Goal: Task Accomplishment & Management: Use online tool/utility

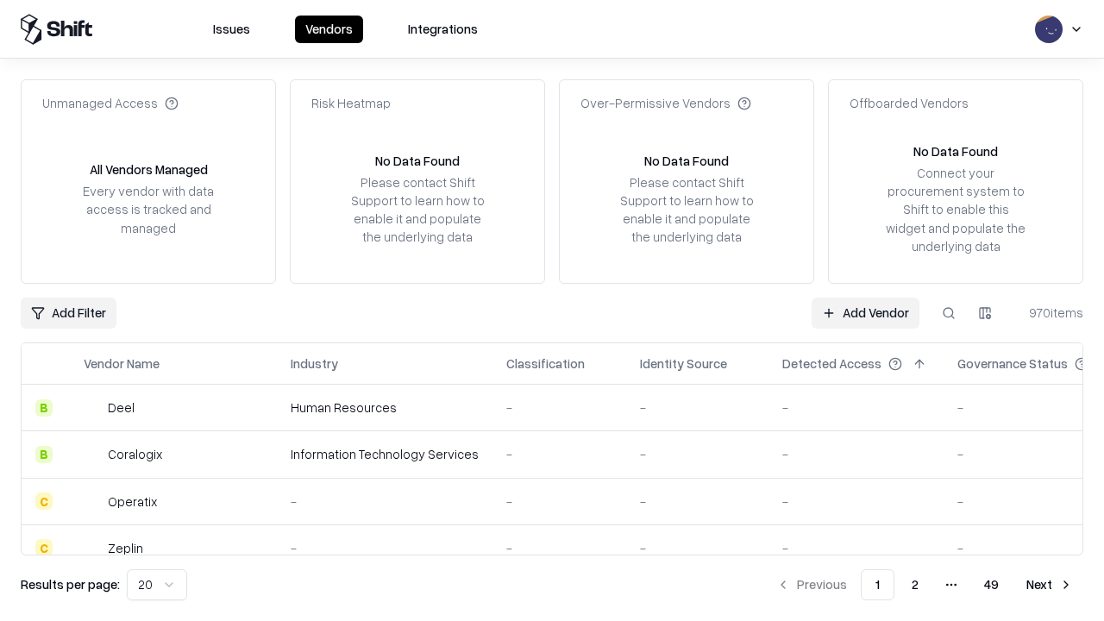
click at [865, 312] on link "Add Vendor" at bounding box center [865, 312] width 108 height 31
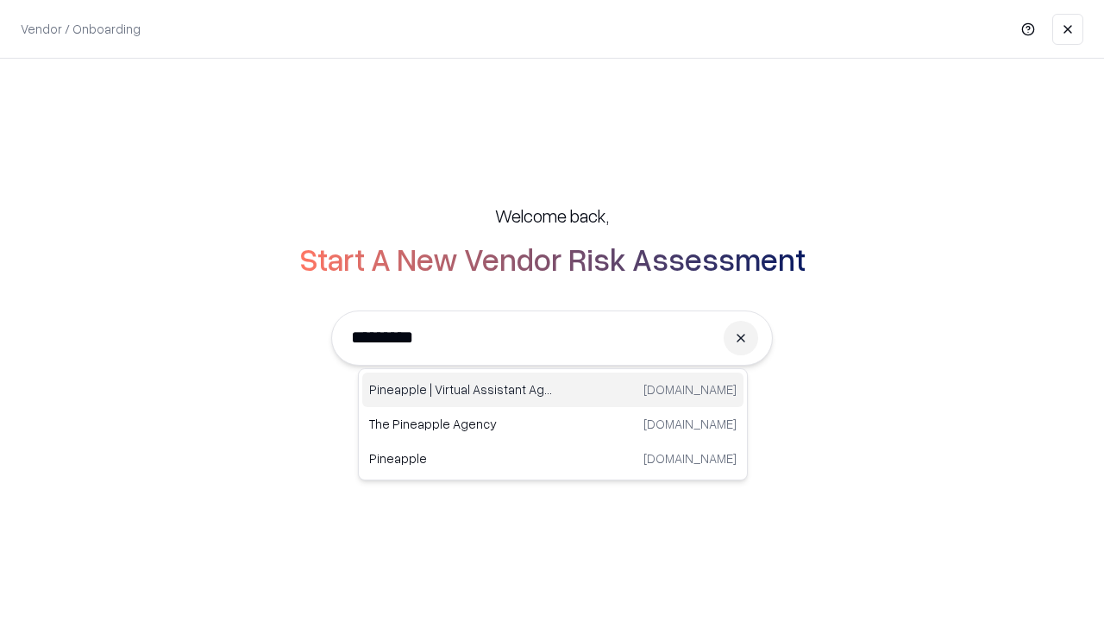
click at [553, 390] on div "Pineapple | Virtual Assistant Agency [DOMAIN_NAME]" at bounding box center [552, 389] width 381 height 34
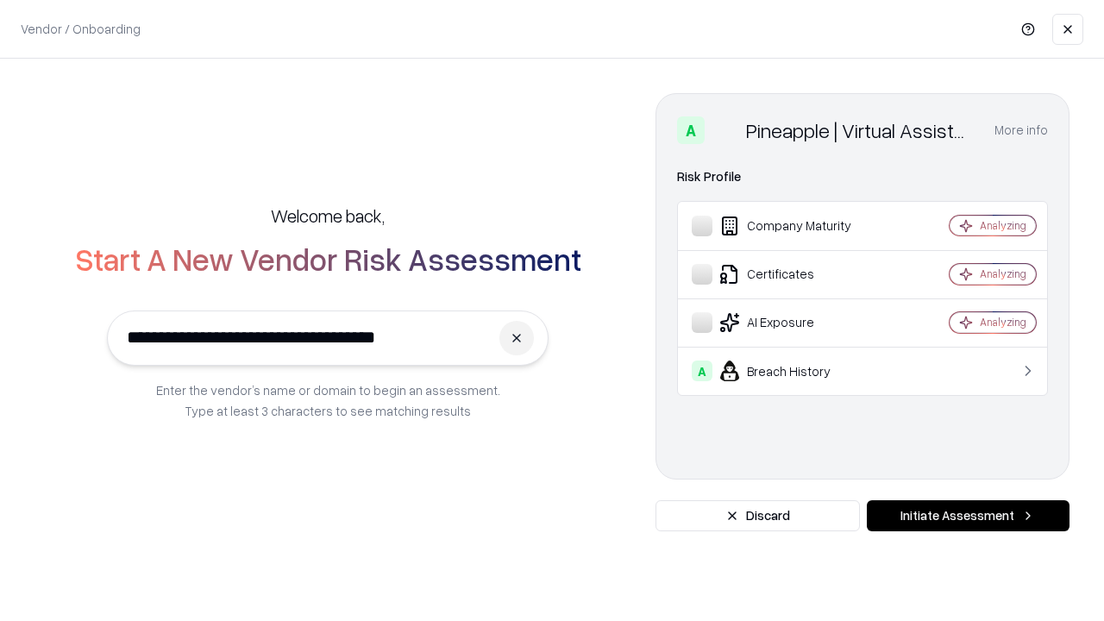
type input "**********"
click at [967, 516] on button "Initiate Assessment" at bounding box center [967, 515] width 203 height 31
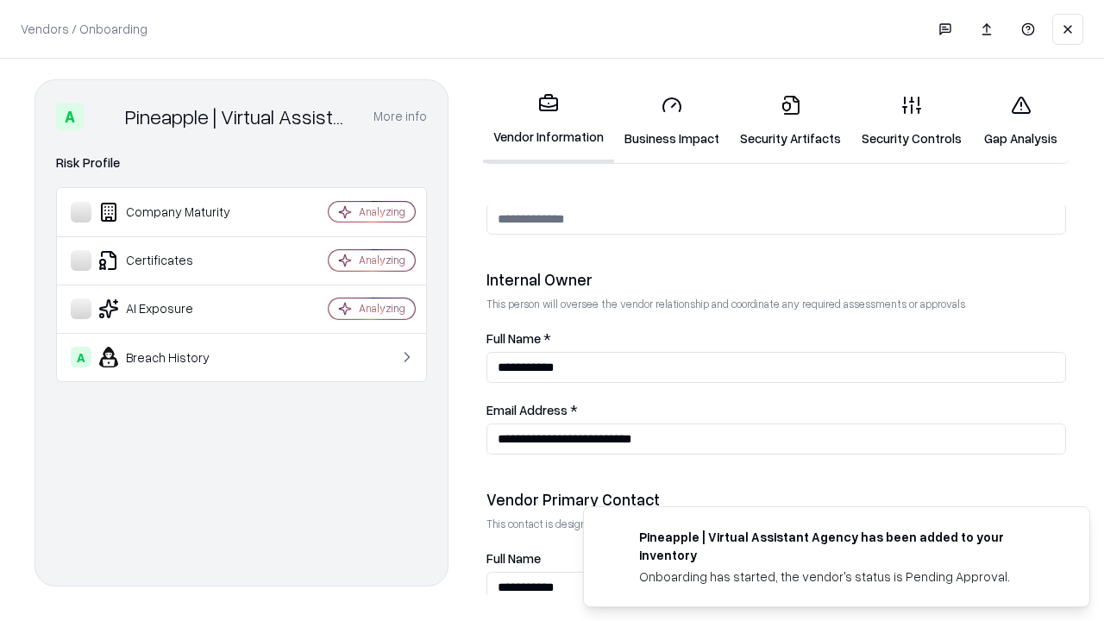
scroll to position [893, 0]
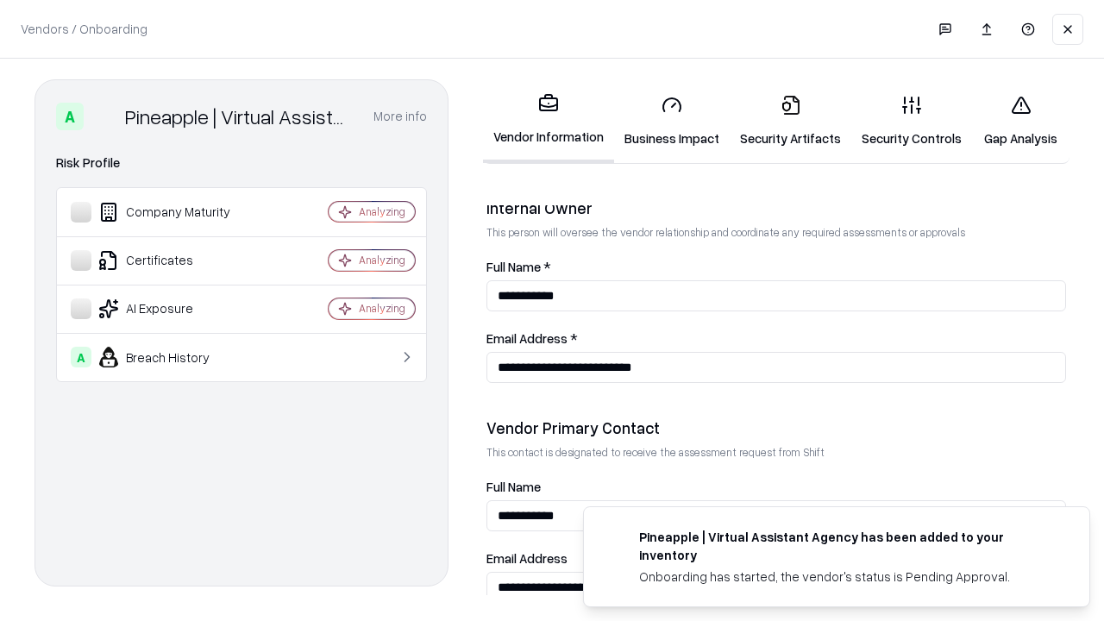
click at [672, 121] on link "Business Impact" at bounding box center [672, 121] width 116 height 80
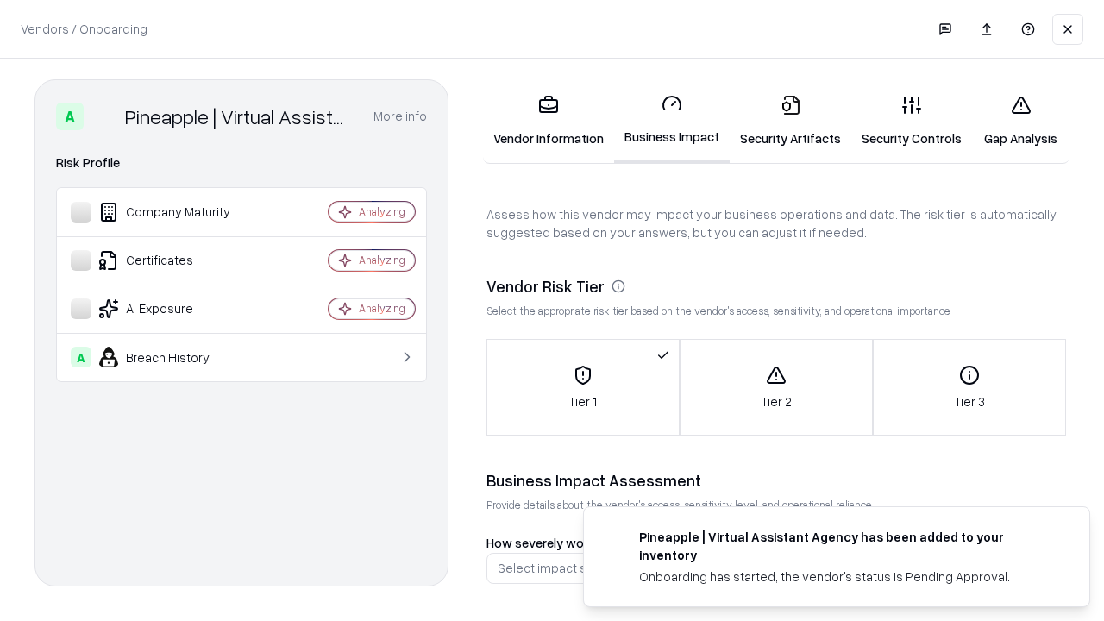
click at [790, 121] on link "Security Artifacts" at bounding box center [790, 121] width 122 height 80
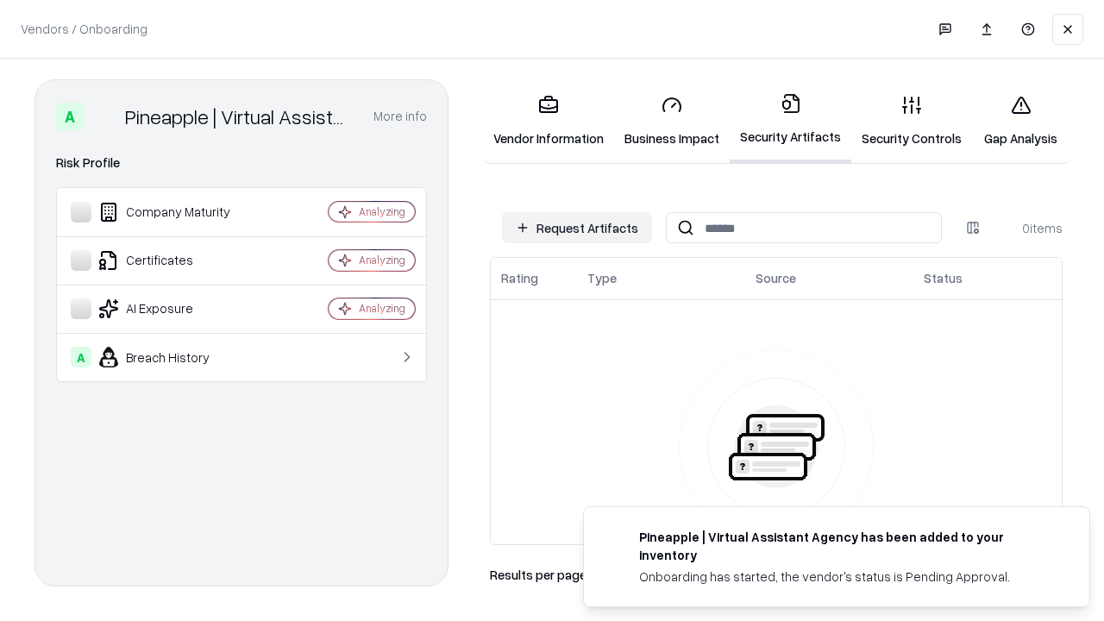
click at [577, 228] on button "Request Artifacts" at bounding box center [577, 227] width 150 height 31
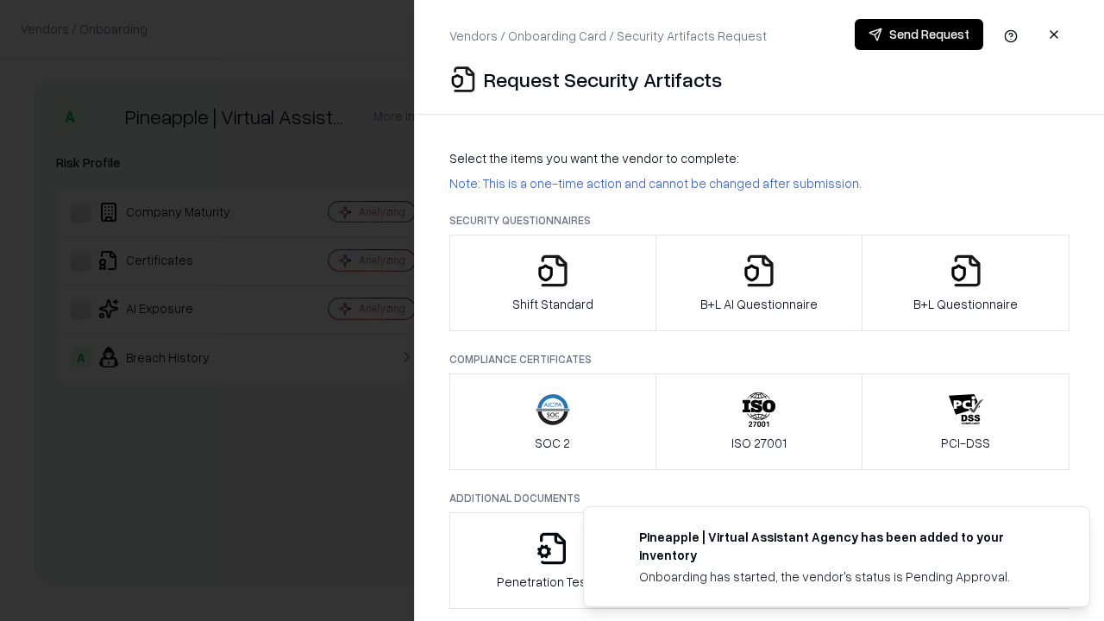
click at [552, 283] on icon "button" at bounding box center [552, 270] width 34 height 34
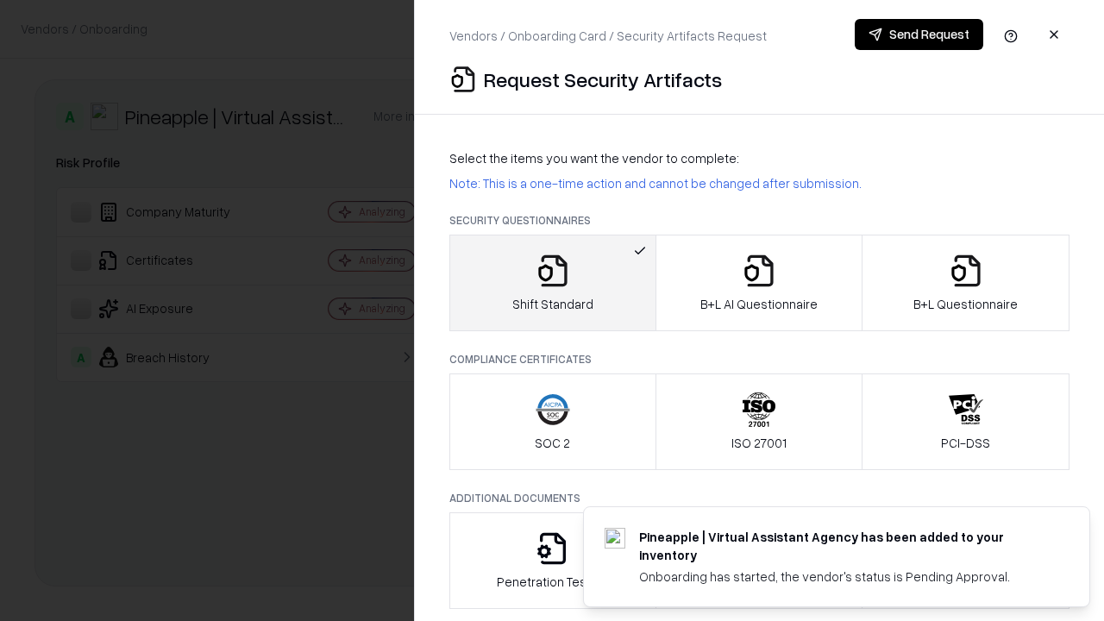
click at [918, 34] on button "Send Request" at bounding box center [918, 34] width 128 height 31
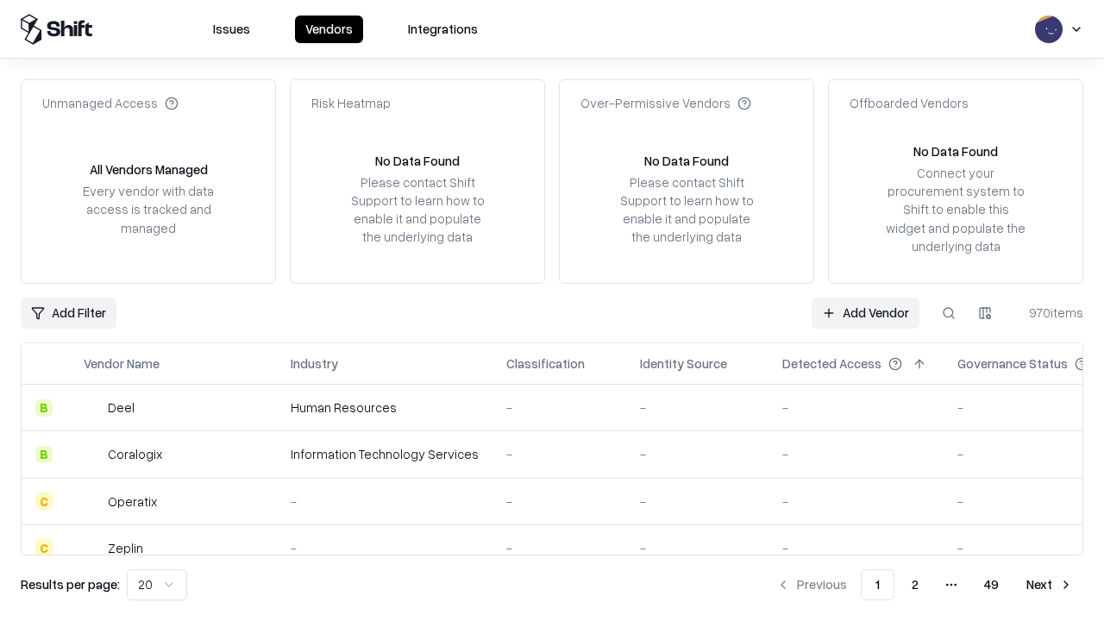
click at [948, 312] on button at bounding box center [948, 312] width 31 height 31
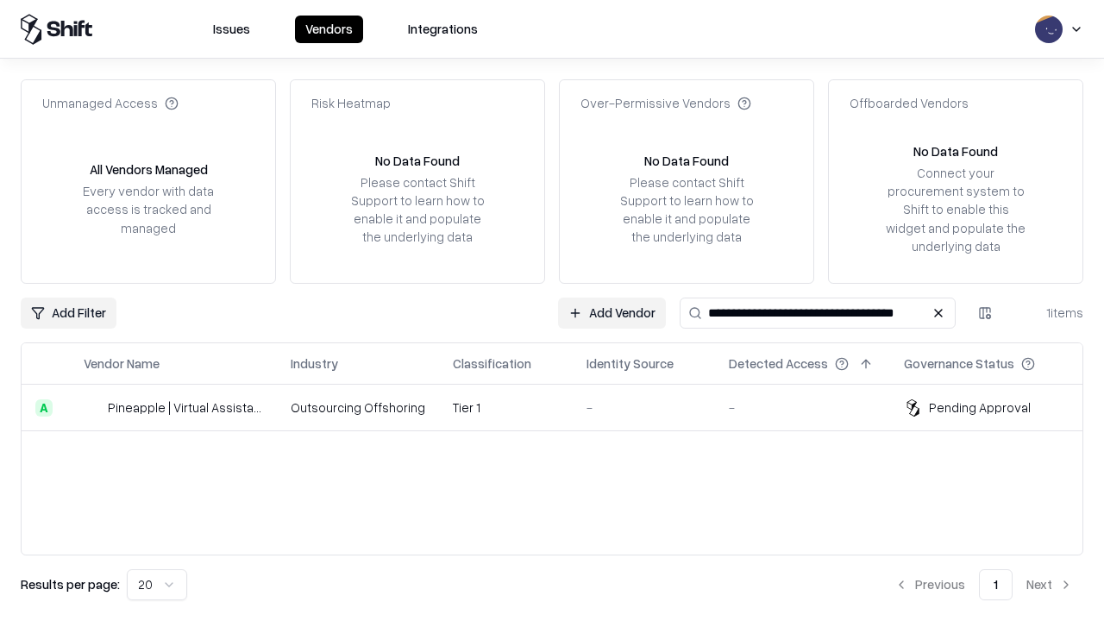
type input "**********"
click at [562, 407] on td "Tier 1" at bounding box center [506, 408] width 134 height 47
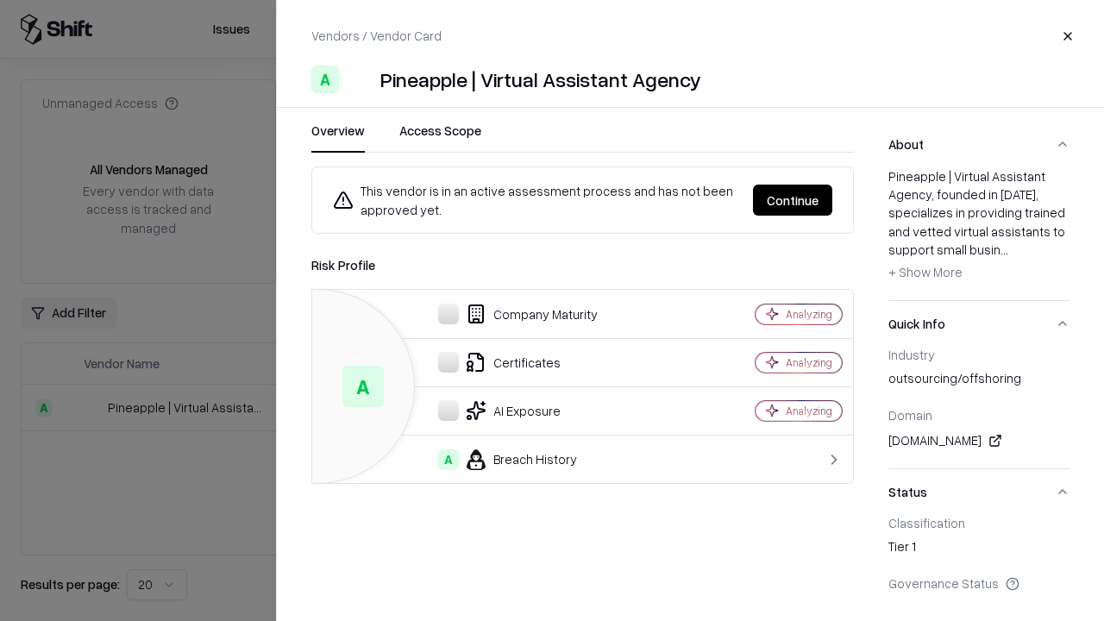
click at [792, 200] on button "Continue" at bounding box center [792, 200] width 79 height 31
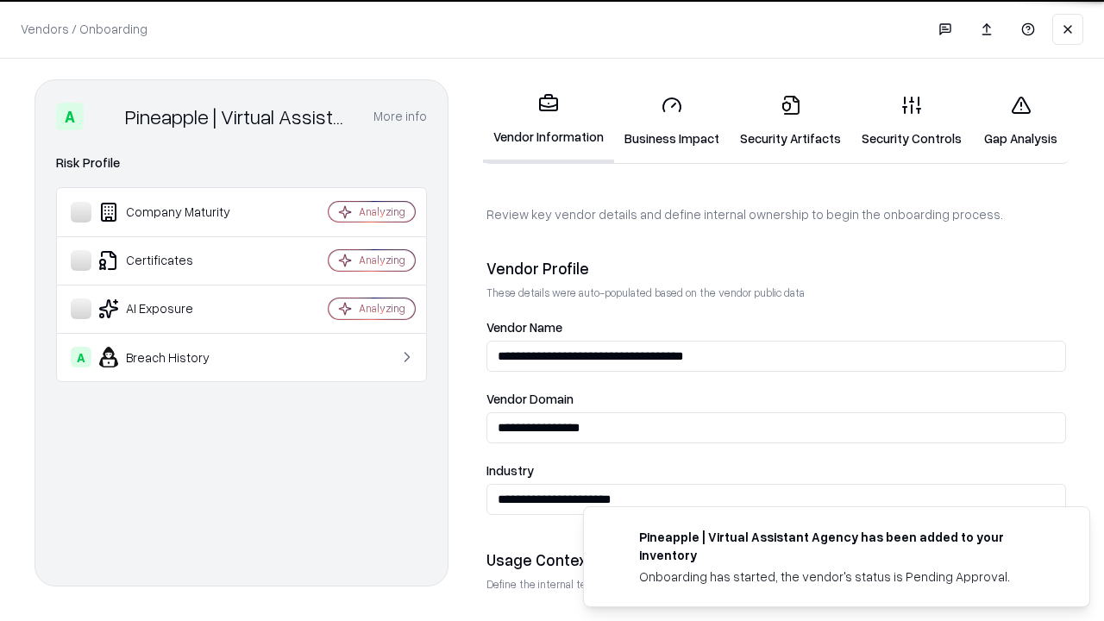
click at [790, 121] on link "Security Artifacts" at bounding box center [790, 121] width 122 height 80
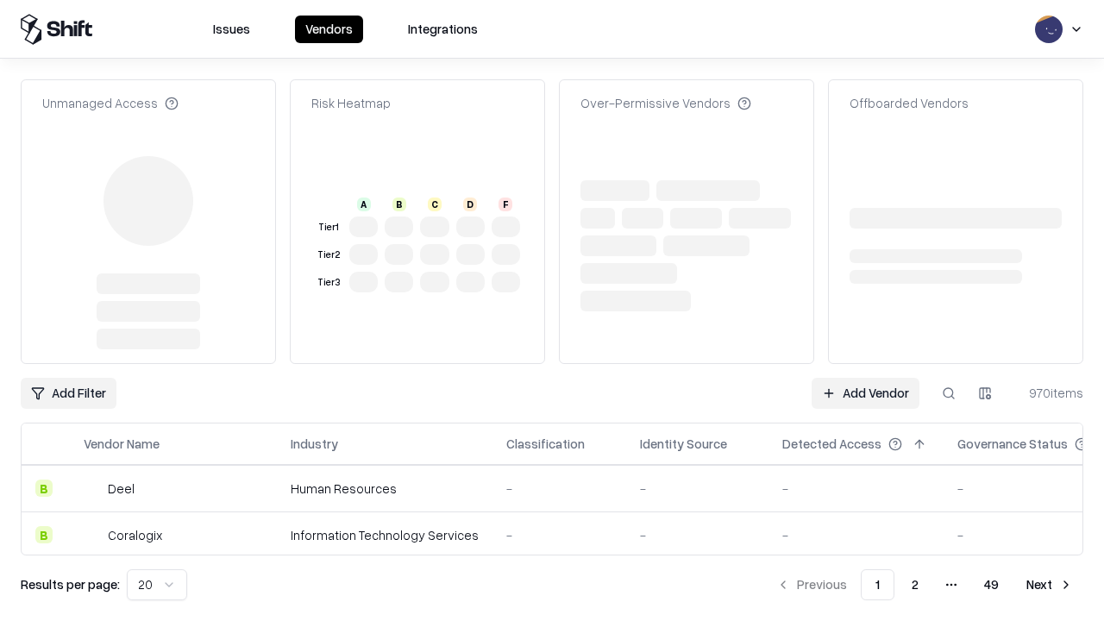
click at [865, 393] on link "Add Vendor" at bounding box center [865, 393] width 108 height 31
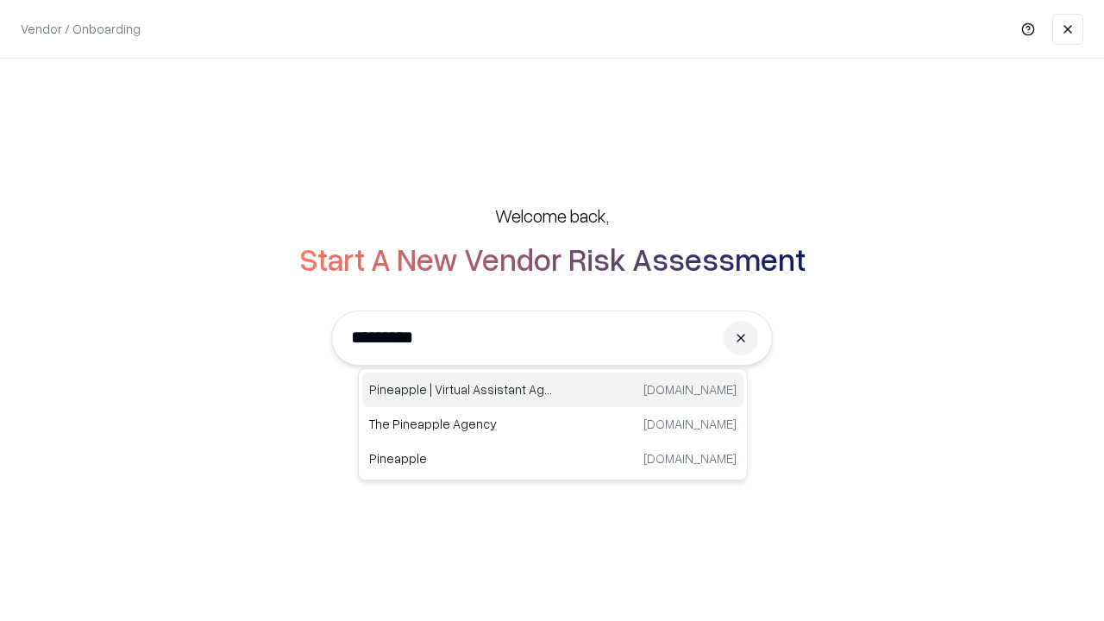
click at [553, 390] on div "Pineapple | Virtual Assistant Agency [DOMAIN_NAME]" at bounding box center [552, 389] width 381 height 34
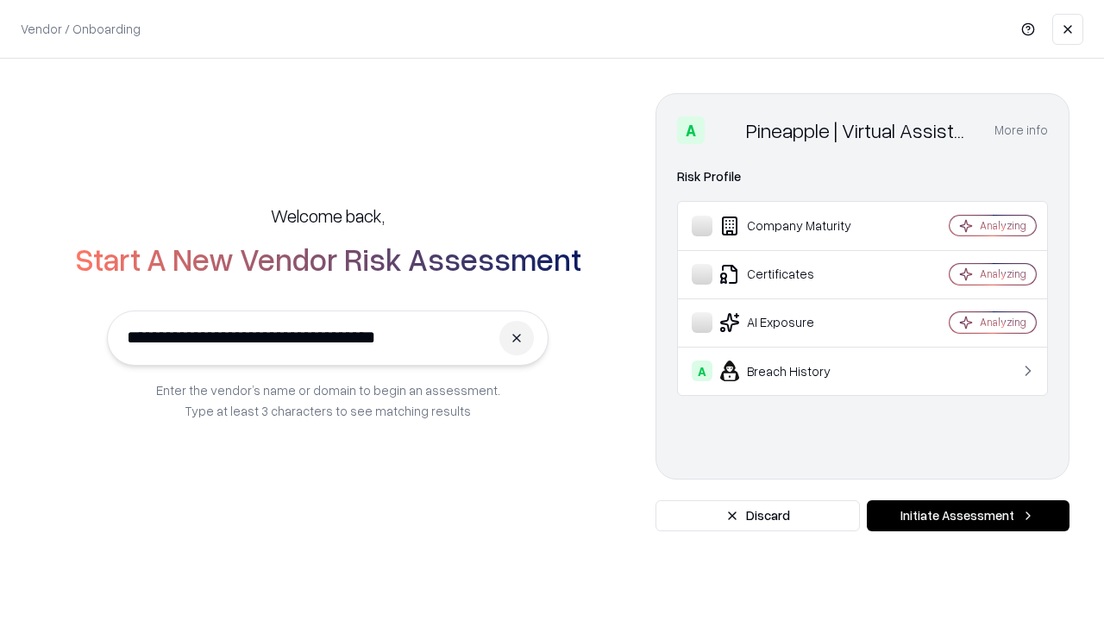
type input "**********"
click at [967, 516] on button "Initiate Assessment" at bounding box center [967, 515] width 203 height 31
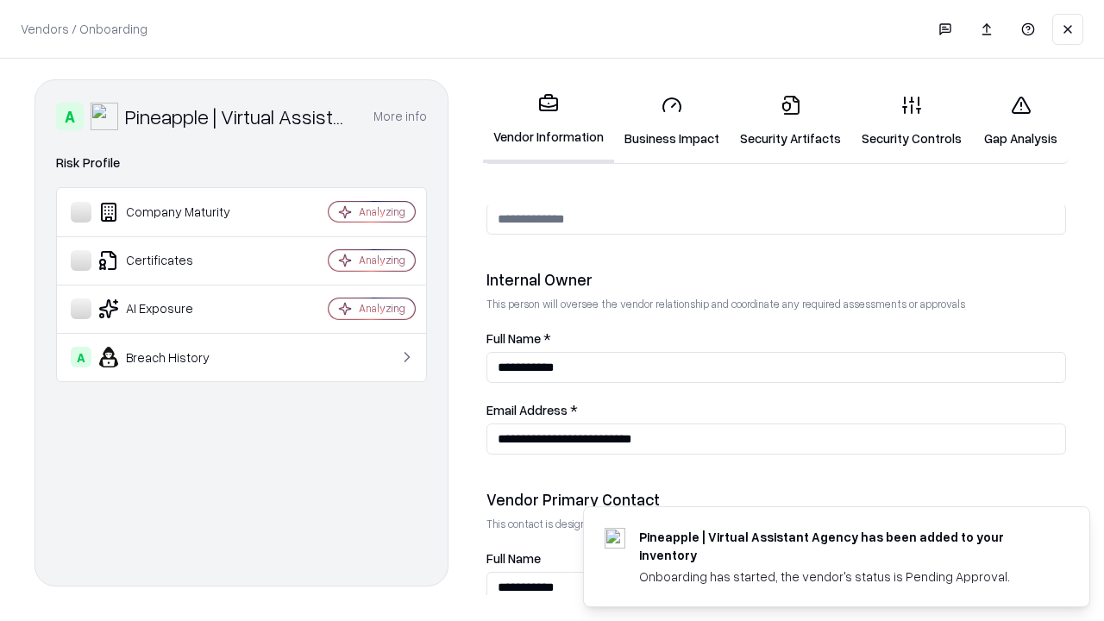
scroll to position [893, 0]
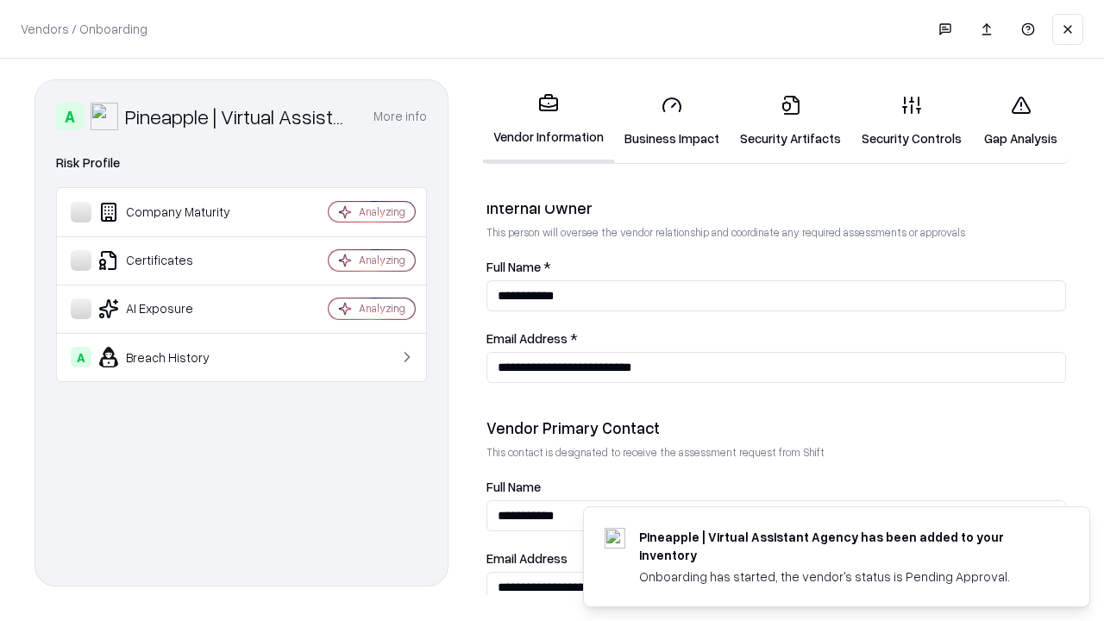
click at [1020, 121] on link "Gap Analysis" at bounding box center [1020, 121] width 97 height 80
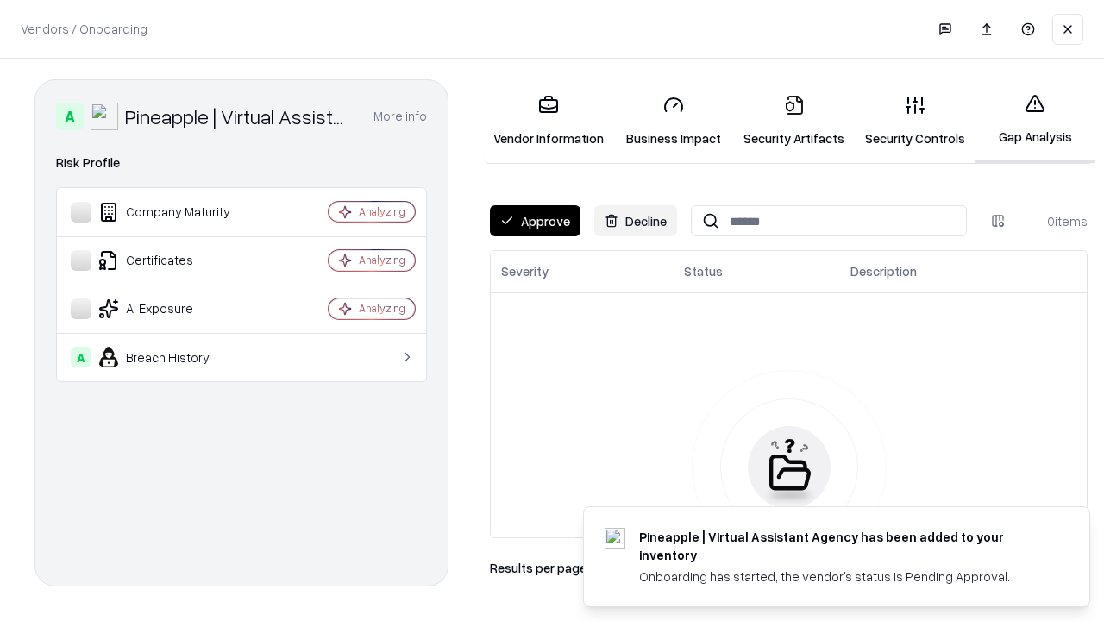
click at [535, 221] on button "Approve" at bounding box center [535, 220] width 91 height 31
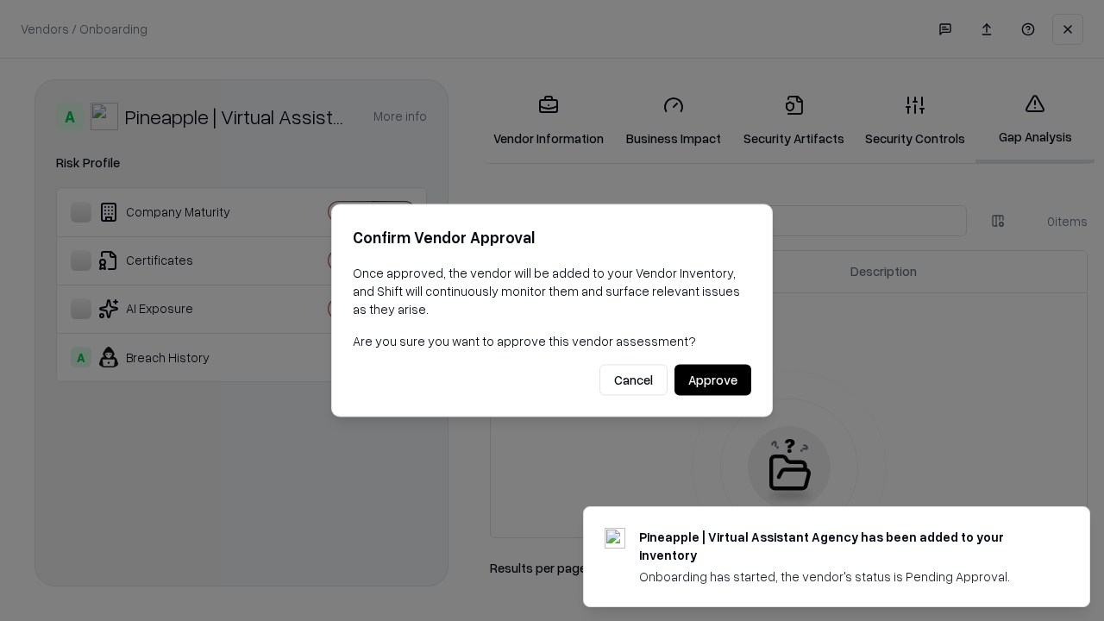
click at [712, 379] on button "Approve" at bounding box center [712, 380] width 77 height 31
